Goal: Transaction & Acquisition: Purchase product/service

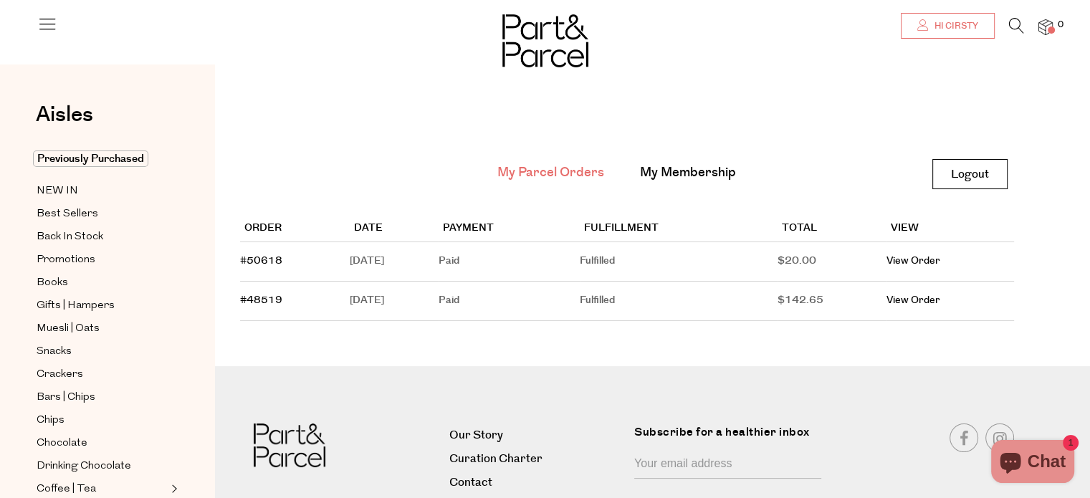
click at [984, 33] on link "Hi Cirsty" at bounding box center [948, 26] width 94 height 26
click at [1047, 34] on img at bounding box center [1046, 27] width 14 height 16
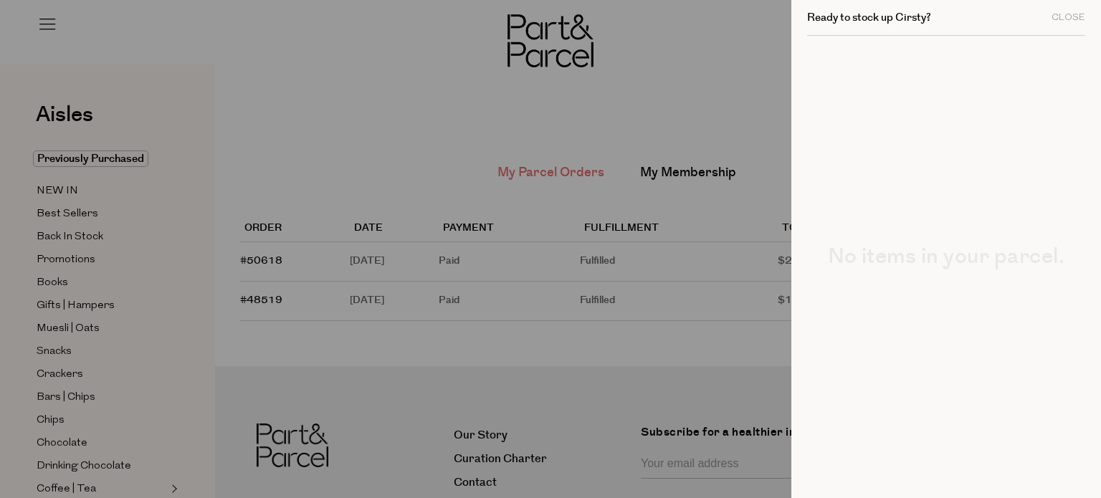
click at [709, 83] on div at bounding box center [550, 249] width 1101 height 498
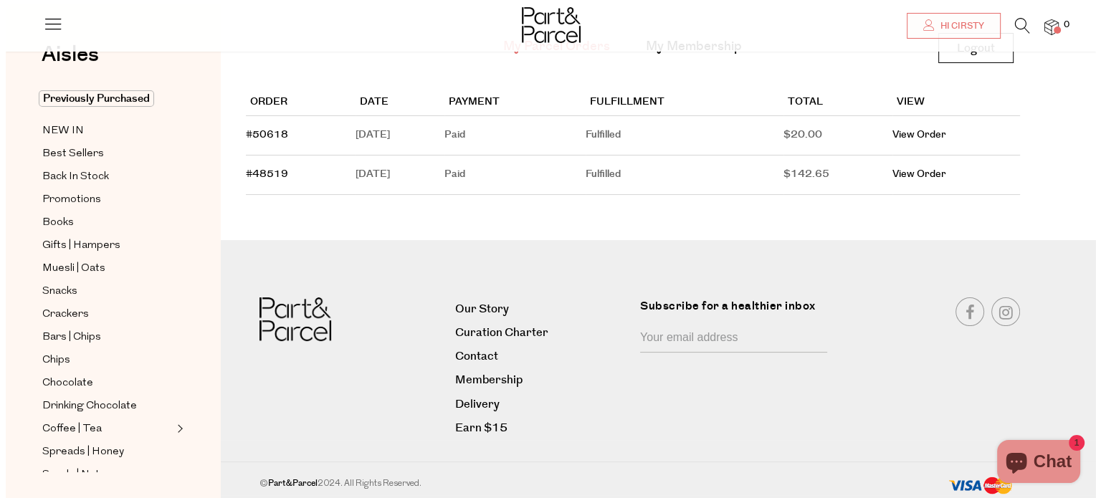
scroll to position [130, 0]
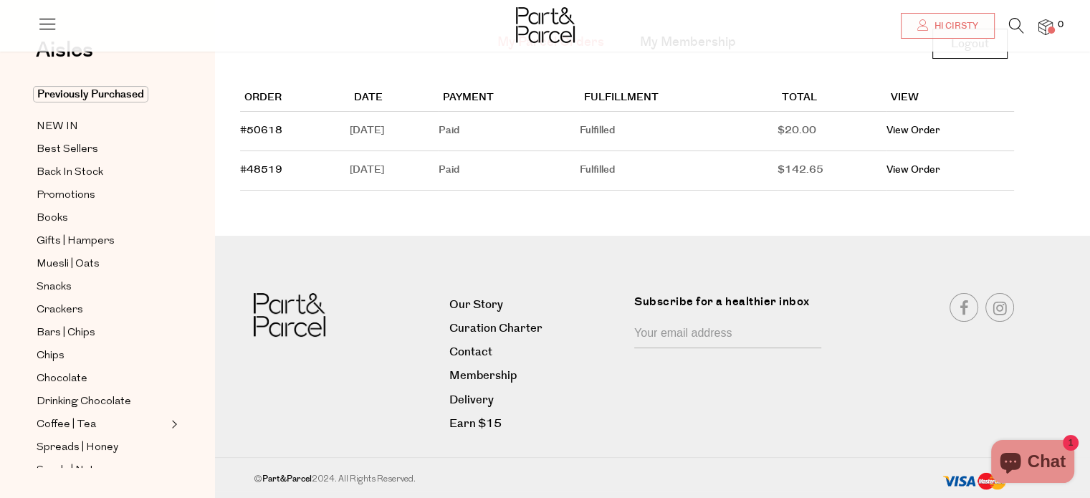
click at [54, 25] on icon at bounding box center [47, 24] width 20 height 20
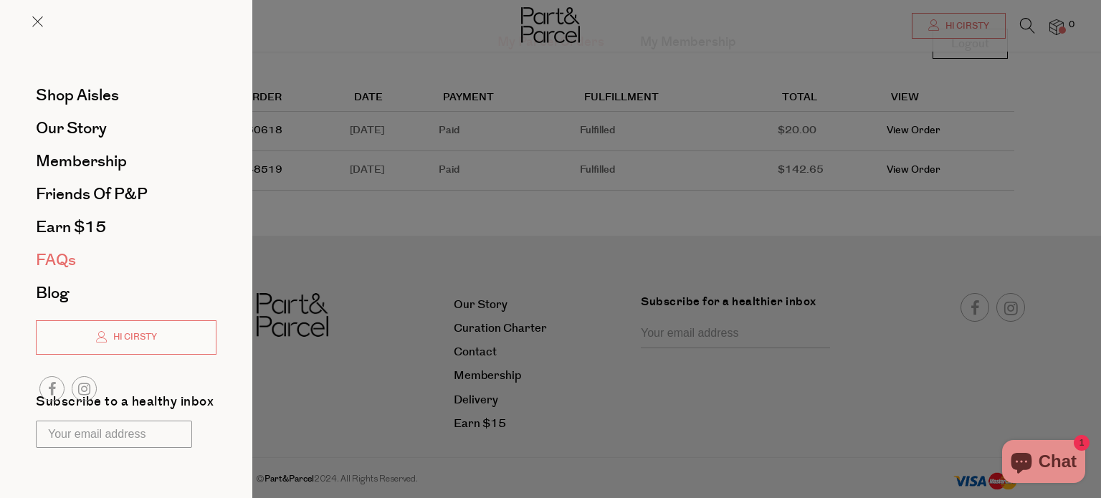
click at [60, 262] on span "FAQs" at bounding box center [56, 260] width 40 height 23
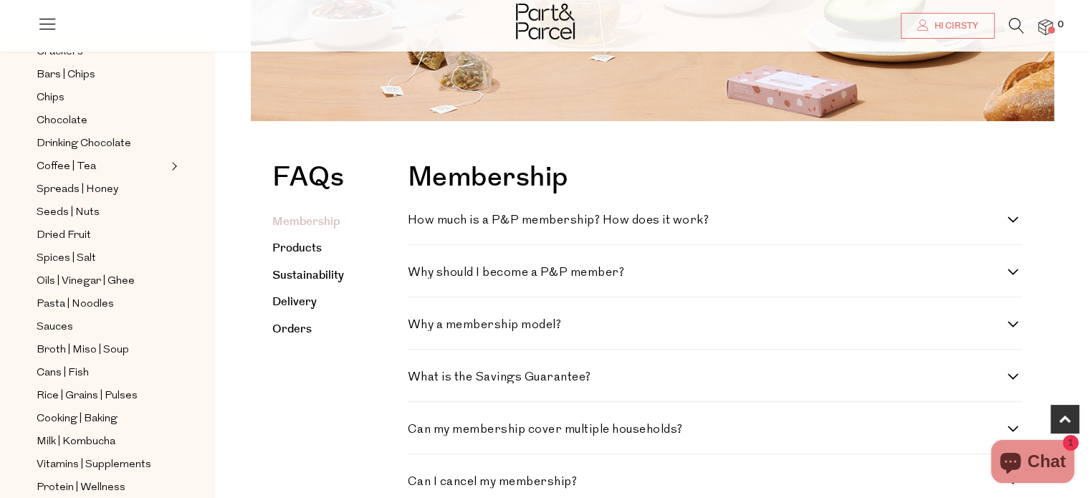
scroll to position [295, 0]
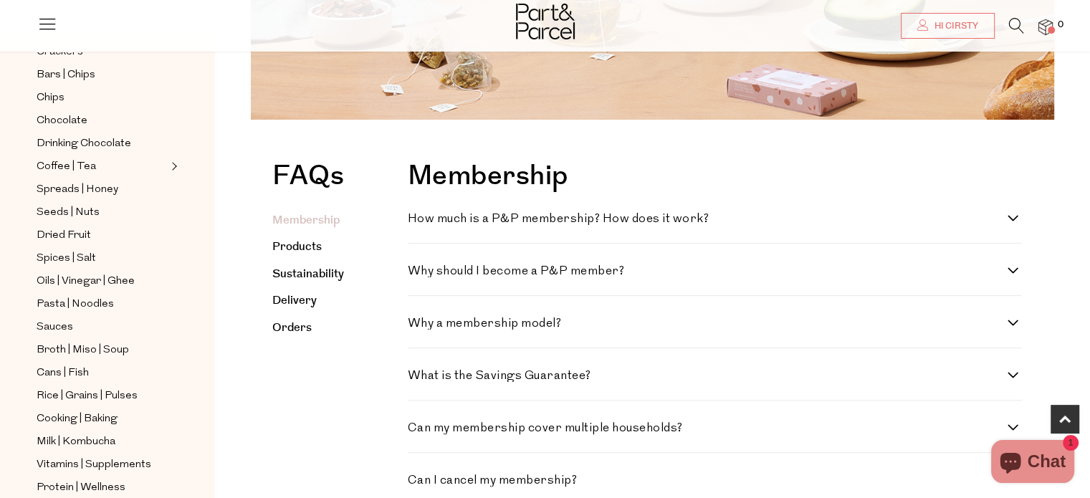
click at [469, 218] on h4 "How much is a P&P membership? How does it work?" at bounding box center [708, 219] width 601 height 12
click at [417, 218] on work\? "How much is a P&P membership? How does it work?" at bounding box center [412, 217] width 9 height 9
checkbox work\? "true"
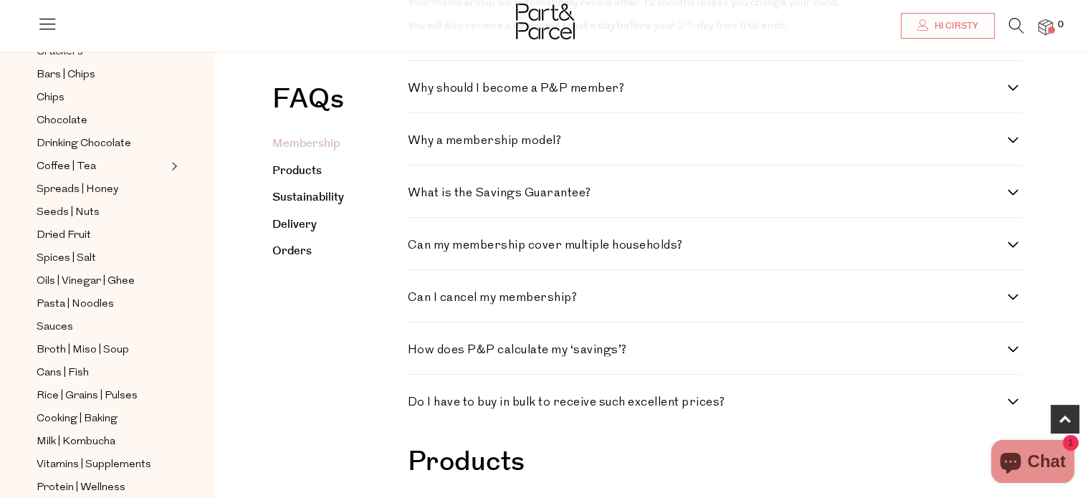
scroll to position [579, 0]
click at [474, 303] on h4 "Can I cancel my membership?" at bounding box center [708, 297] width 601 height 12
click at [417, 300] on membership\? "Can I cancel my membership?" at bounding box center [412, 295] width 9 height 9
checkbox membership\? "true"
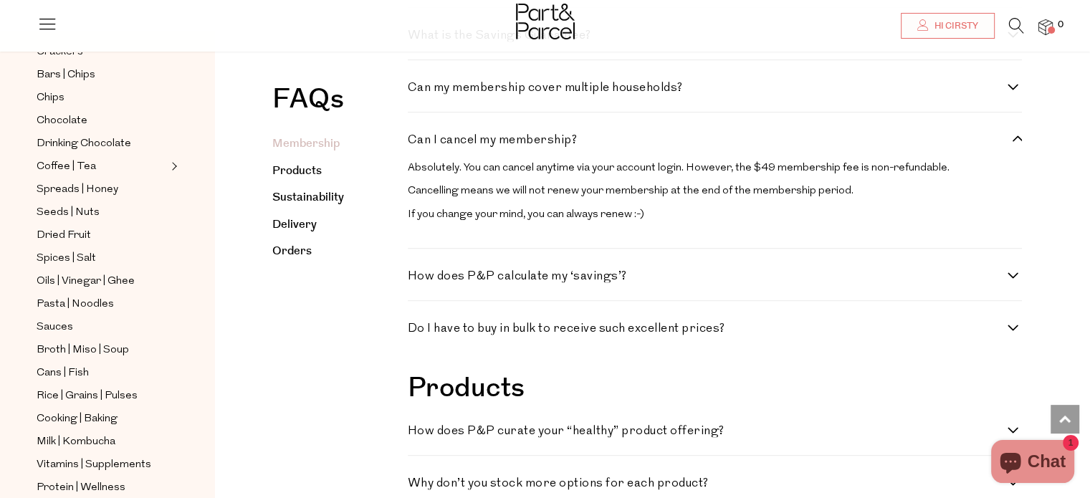
scroll to position [734, 0]
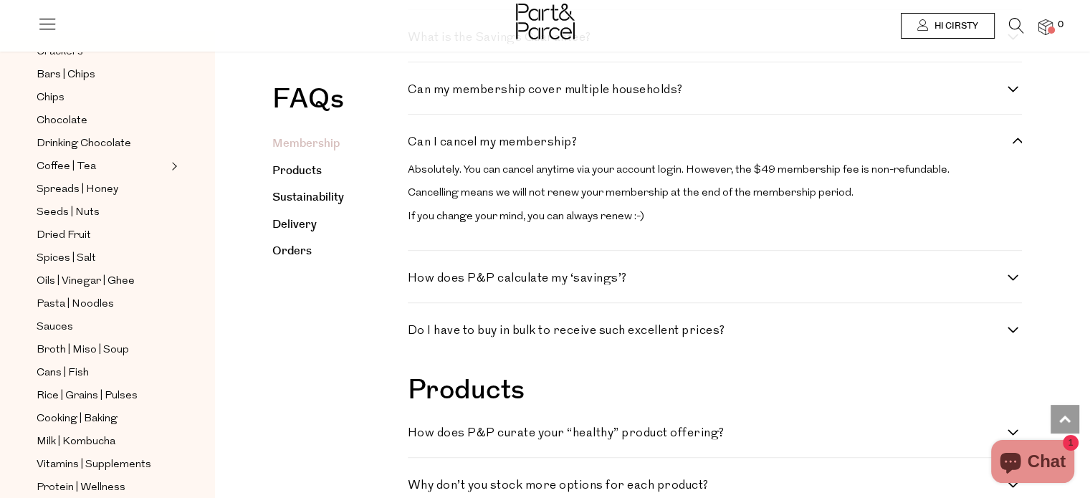
click at [946, 30] on span "Hi Cirsty" at bounding box center [954, 26] width 47 height 12
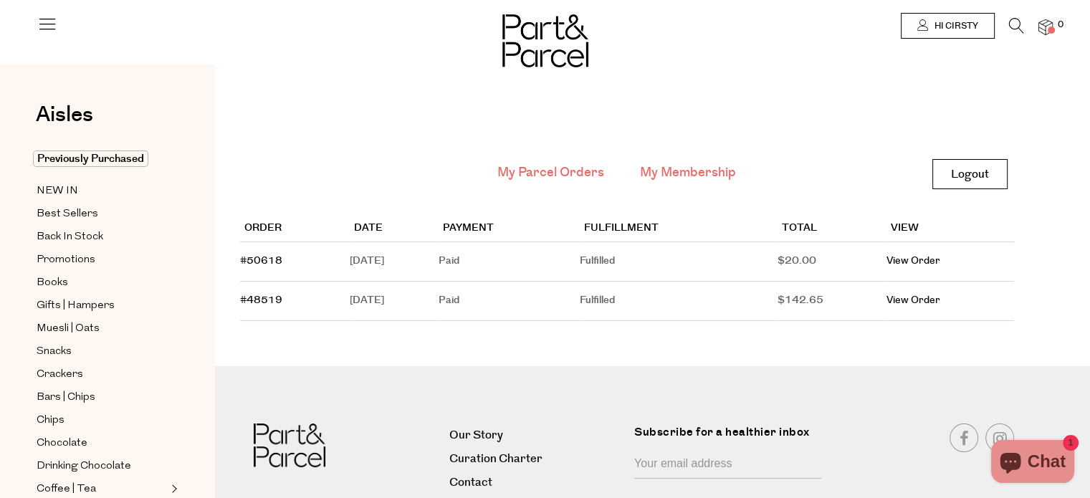
click at [651, 170] on link "My Membership" at bounding box center [688, 172] width 96 height 19
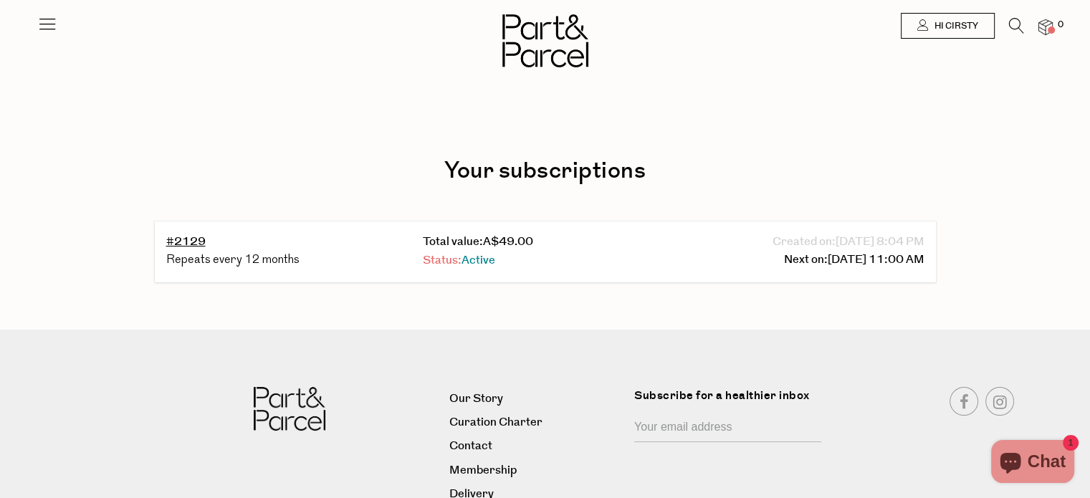
click at [460, 260] on link "Status: Active" at bounding box center [459, 260] width 72 height 16
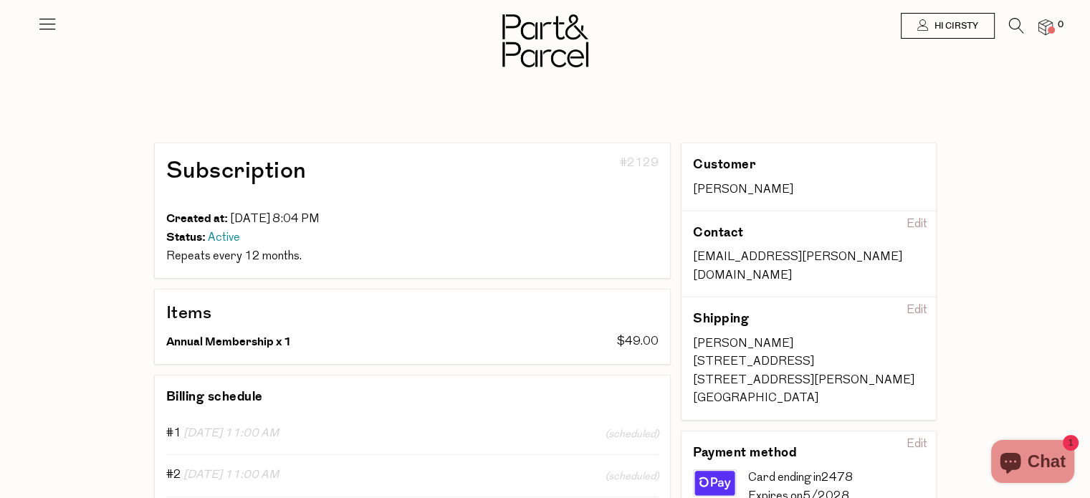
click at [52, 19] on icon at bounding box center [47, 24] width 20 height 20
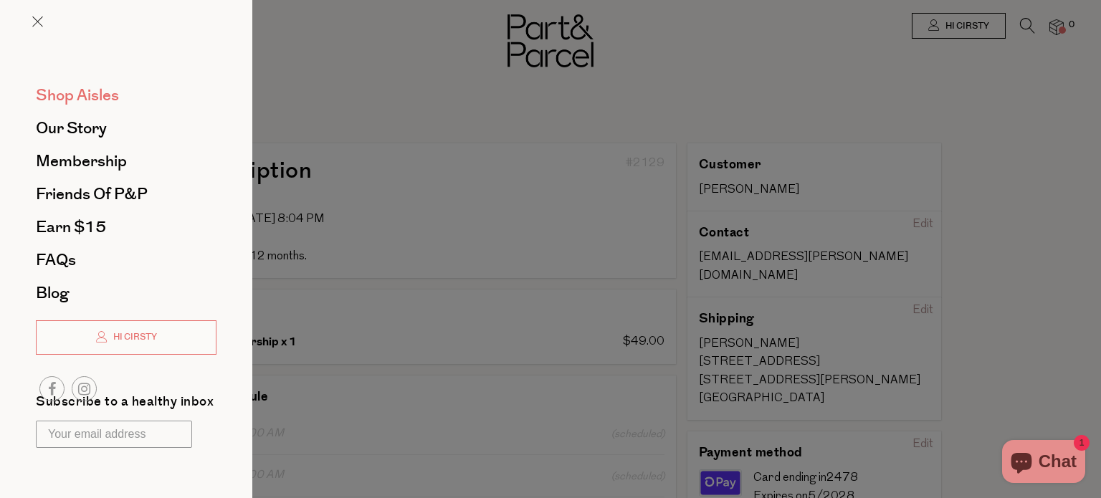
click at [83, 94] on span "Shop Aisles" at bounding box center [77, 95] width 83 height 23
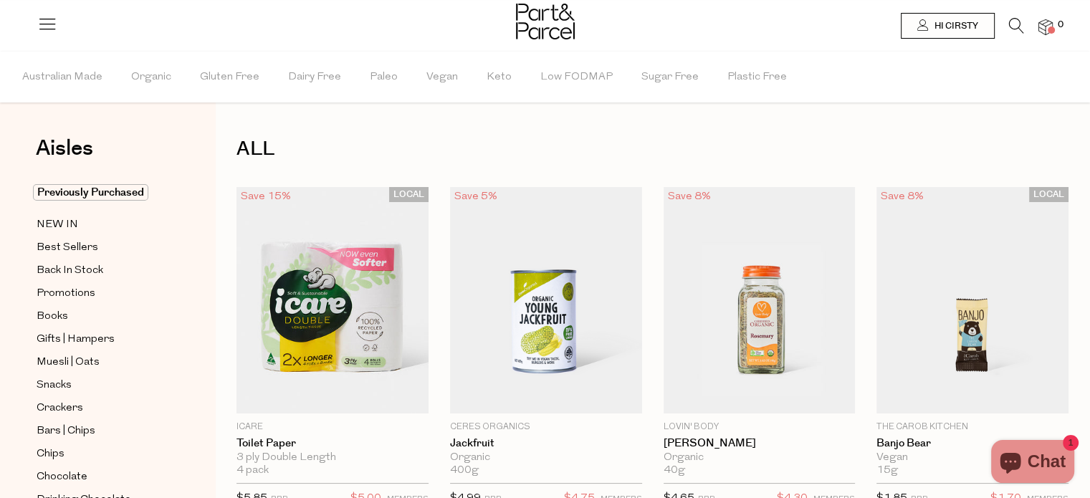
click at [1012, 27] on icon at bounding box center [1016, 26] width 15 height 16
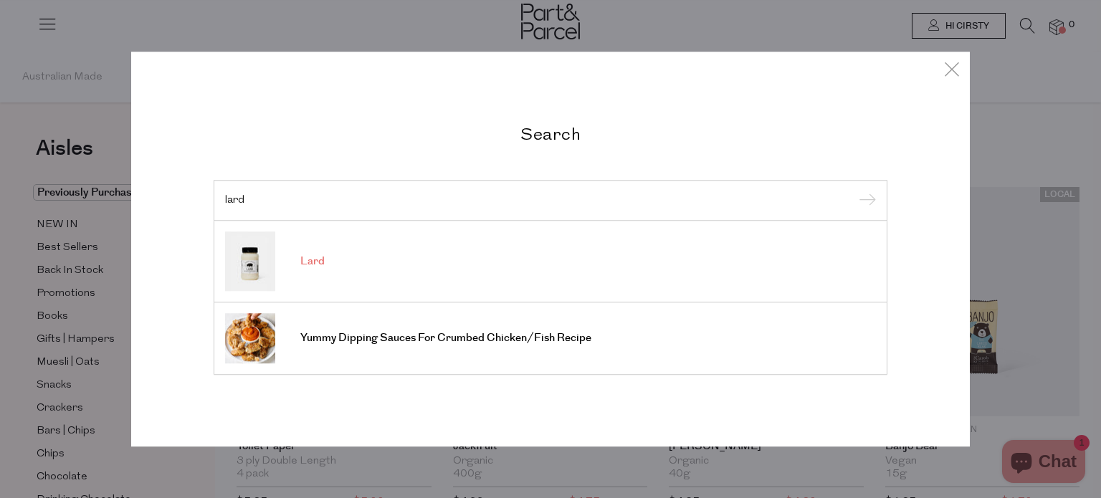
type input "lard"
click at [325, 259] on link "Lard" at bounding box center [550, 262] width 651 height 60
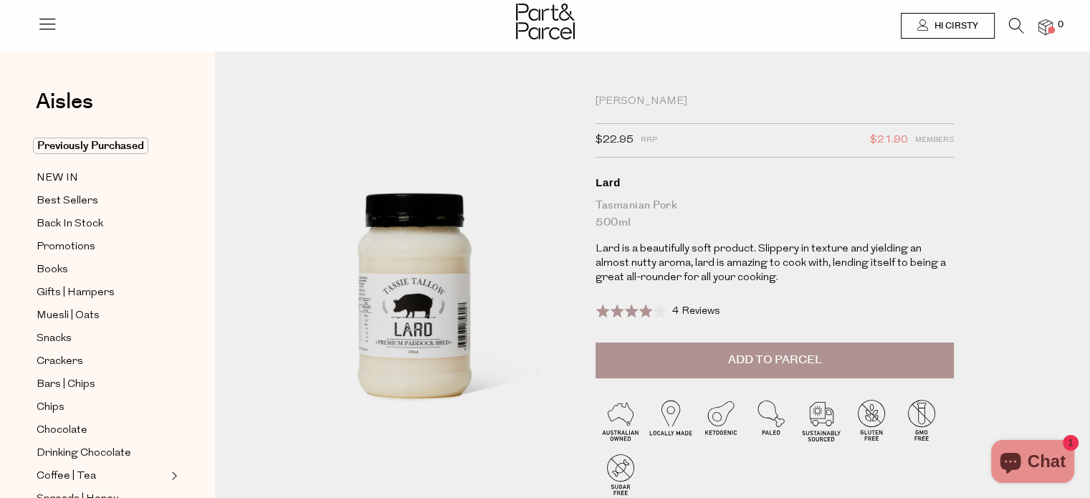
click at [1021, 30] on icon at bounding box center [1016, 26] width 15 height 16
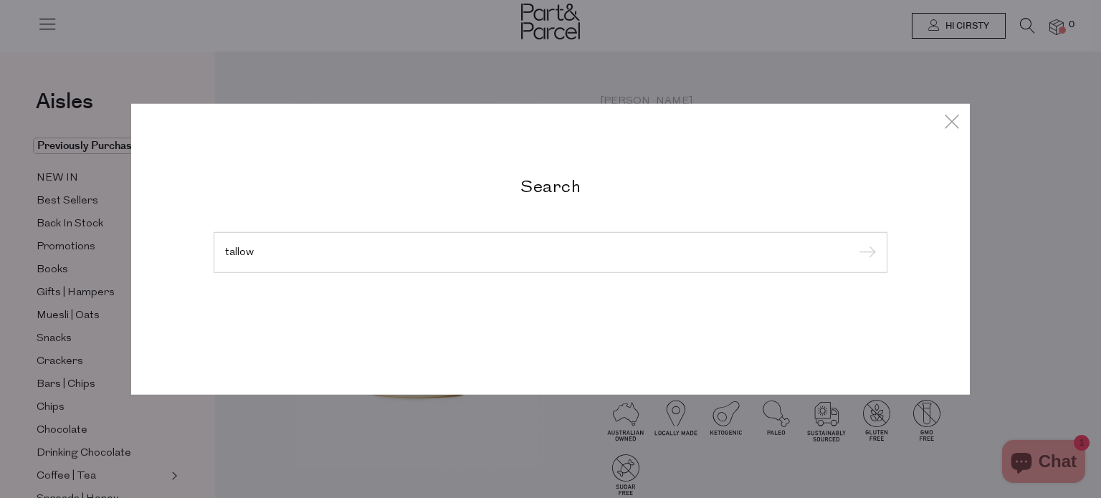
type input "tallow"
click at [855, 242] on input "submit" at bounding box center [866, 253] width 22 height 22
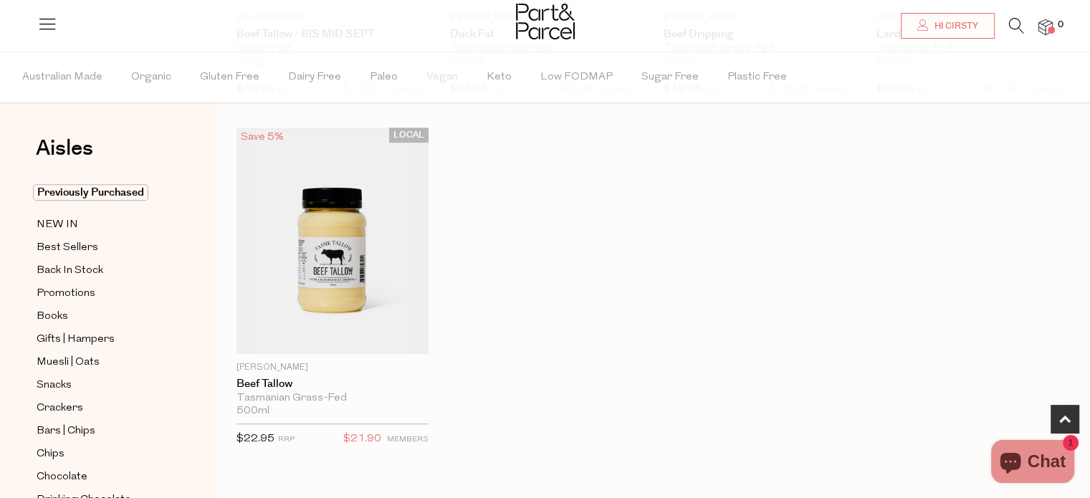
scroll to position [750, 0]
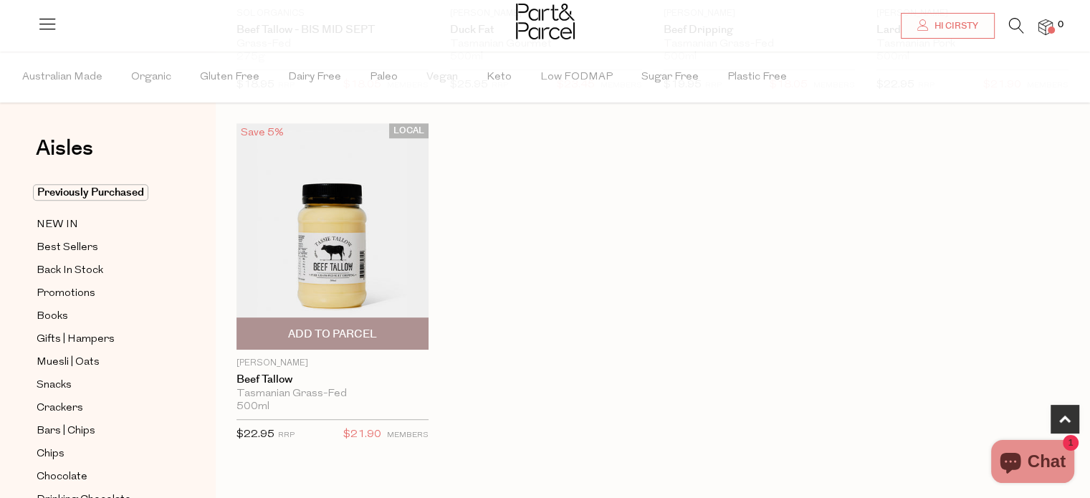
click at [356, 263] on img at bounding box center [333, 236] width 192 height 227
